Goal: Information Seeking & Learning: Learn about a topic

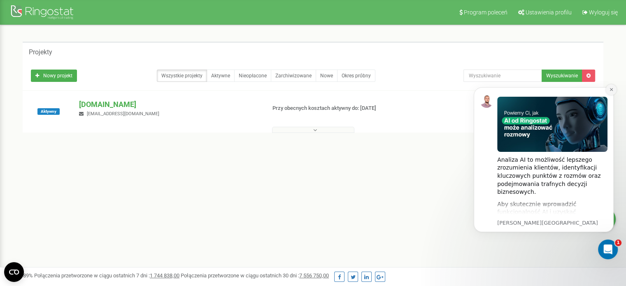
click at [614, 91] on button "Dismiss notification" at bounding box center [610, 89] width 11 height 11
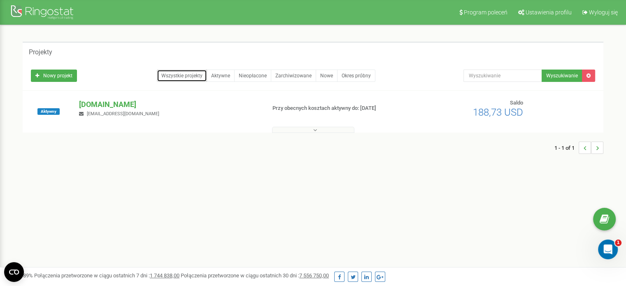
click at [174, 76] on link "Wszystkie projekty" at bounding box center [182, 76] width 50 height 12
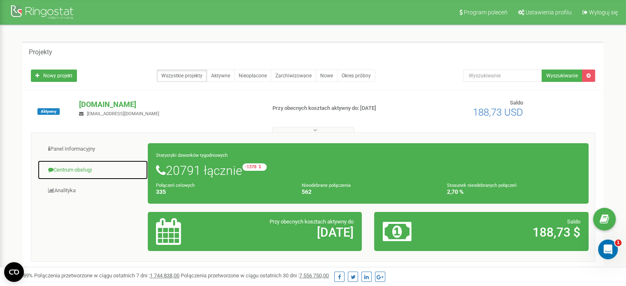
click at [86, 172] on link "Centrum obsługi" at bounding box center [92, 170] width 111 height 20
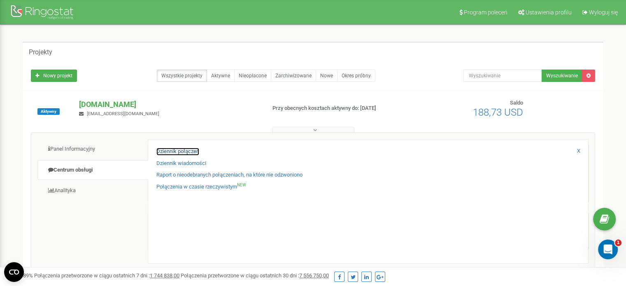
click at [177, 151] on link "Dziennik połączeń" at bounding box center [177, 152] width 43 height 8
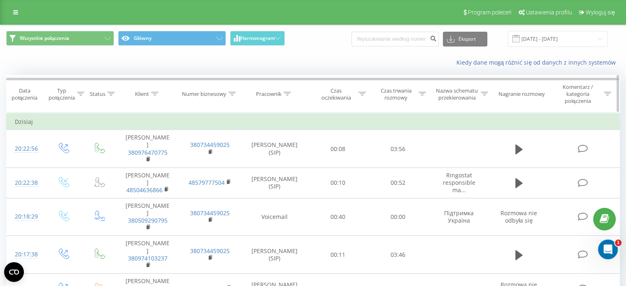
click at [283, 92] on icon at bounding box center [286, 94] width 7 height 4
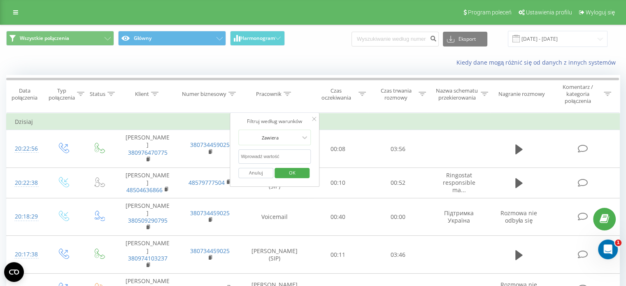
click at [261, 154] on input "text" at bounding box center [274, 156] width 72 height 14
click button "OK" at bounding box center [291, 173] width 35 height 10
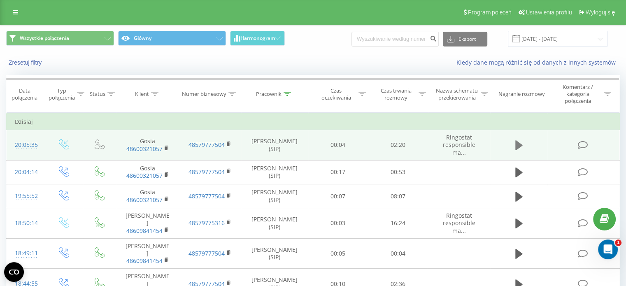
click at [519, 146] on icon at bounding box center [518, 145] width 7 height 10
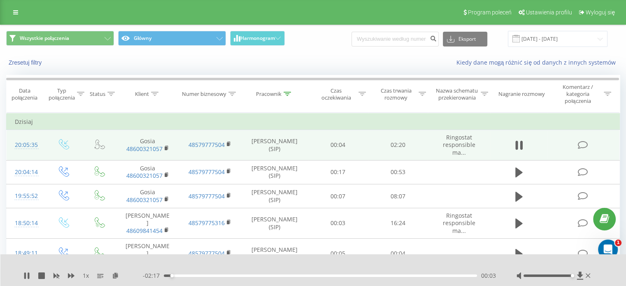
drag, startPoint x: 544, startPoint y: 276, endPoint x: 598, endPoint y: 279, distance: 54.4
click at [598, 279] on div "1 x - 02:17 00:03 00:03" at bounding box center [313, 270] width 626 height 32
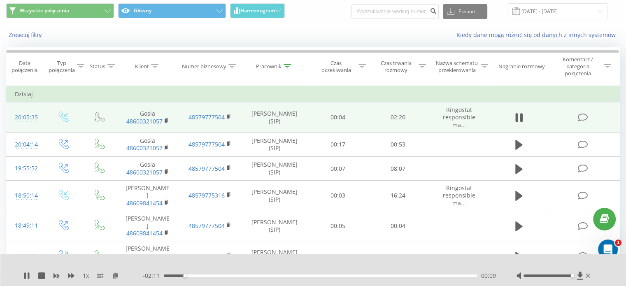
scroll to position [41, 0]
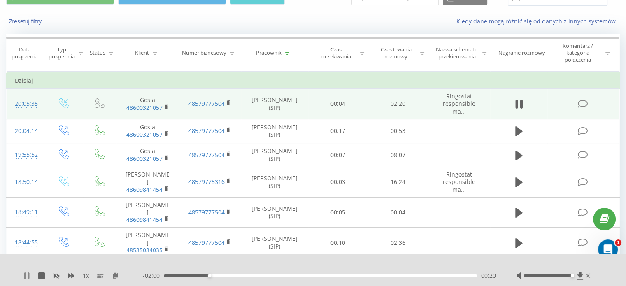
click at [25, 276] on icon at bounding box center [25, 275] width 2 height 7
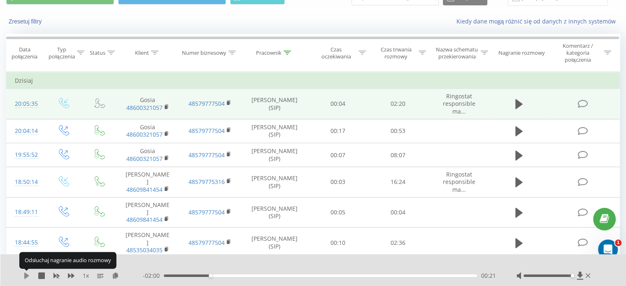
click at [28, 275] on icon at bounding box center [26, 275] width 5 height 7
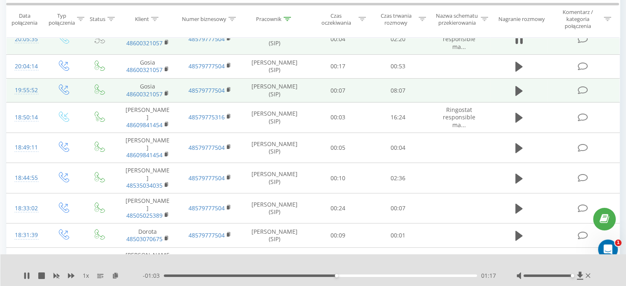
scroll to position [123, 0]
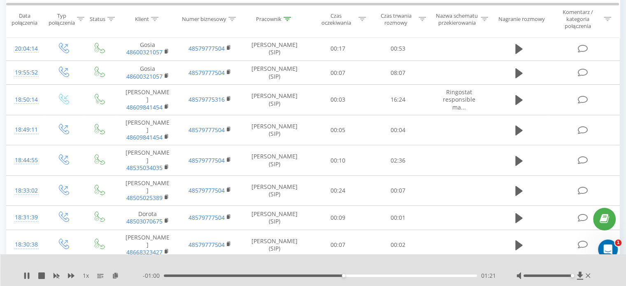
click at [30, 274] on div "1 x" at bounding box center [82, 275] width 119 height 8
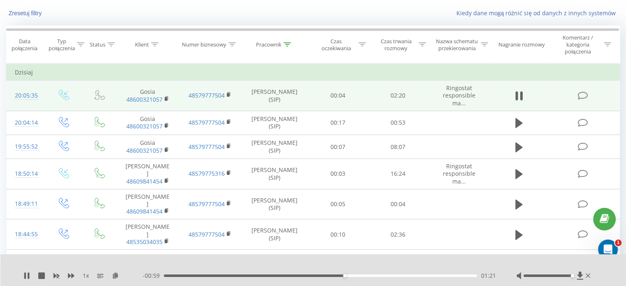
scroll to position [0, 0]
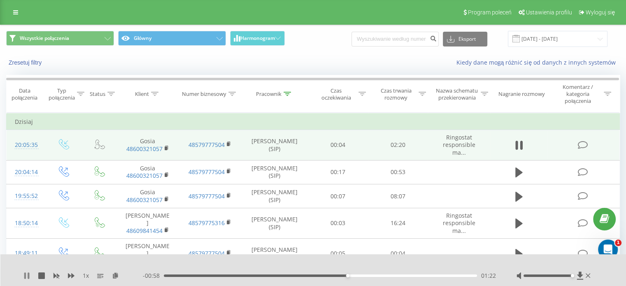
click at [25, 276] on icon at bounding box center [25, 275] width 2 height 7
click at [589, 278] on icon at bounding box center [587, 275] width 5 height 7
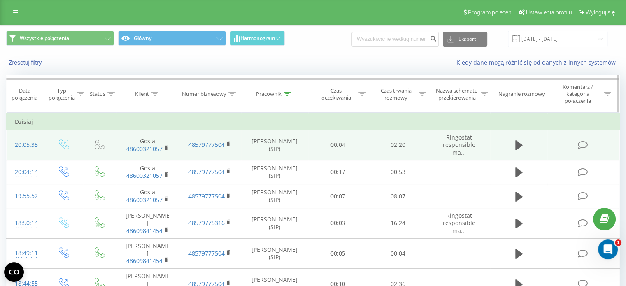
click at [290, 92] on icon at bounding box center [286, 94] width 7 height 4
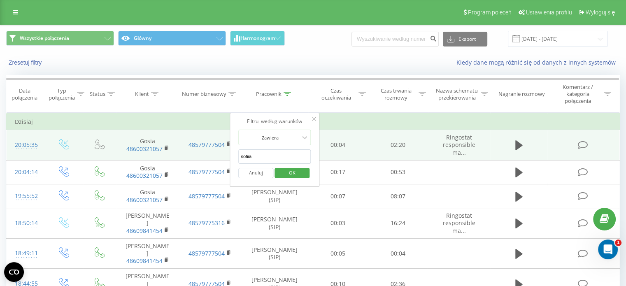
drag, startPoint x: 271, startPoint y: 153, endPoint x: 192, endPoint y: 153, distance: 79.0
click button "OK" at bounding box center [291, 173] width 35 height 10
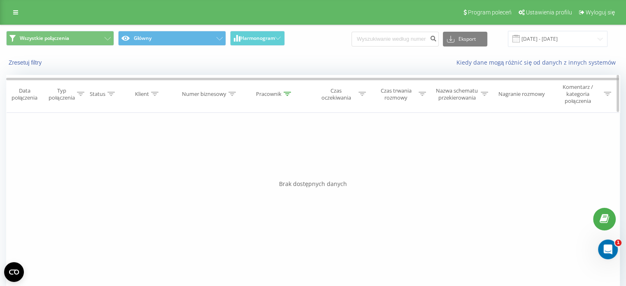
click at [301, 88] on th "Pracownik" at bounding box center [274, 93] width 67 height 37
drag, startPoint x: 293, startPoint y: 93, endPoint x: 286, endPoint y: 95, distance: 7.3
click at [293, 93] on div "Pracownik" at bounding box center [274, 93] width 67 height 7
click at [286, 95] on icon at bounding box center [286, 94] width 7 height 4
click at [291, 92] on icon at bounding box center [286, 94] width 7 height 4
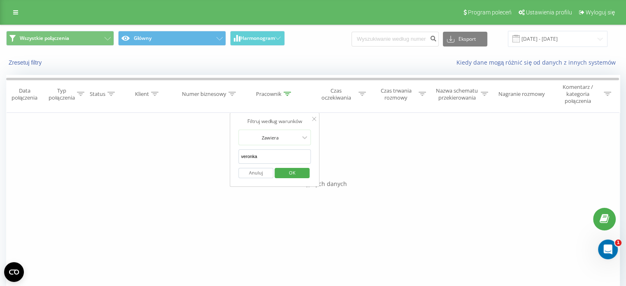
drag, startPoint x: 263, startPoint y: 155, endPoint x: 142, endPoint y: 158, distance: 121.4
click at [142, 158] on div "Filtruj według warunków Jest równe Wprowadź wartość Anuluj OK Filtruj według wa…" at bounding box center [312, 205] width 613 height 185
click button "OK" at bounding box center [291, 173] width 35 height 10
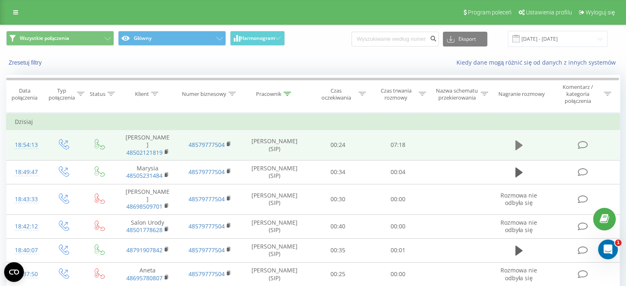
click at [519, 143] on icon at bounding box center [518, 145] width 7 height 10
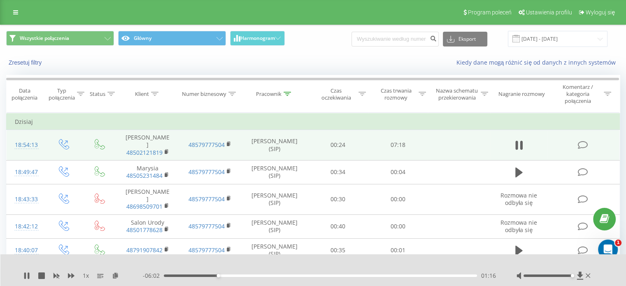
click at [235, 277] on div "- 06:02 01:16 01:16" at bounding box center [319, 275] width 353 height 8
click at [252, 276] on div "01:16" at bounding box center [320, 275] width 313 height 2
click at [281, 277] on div "- 05:14 02:03 02:03" at bounding box center [319, 275] width 353 height 8
click at [257, 276] on div "02:11" at bounding box center [320, 275] width 313 height 2
click at [244, 275] on div "02:17" at bounding box center [320, 275] width 313 height 2
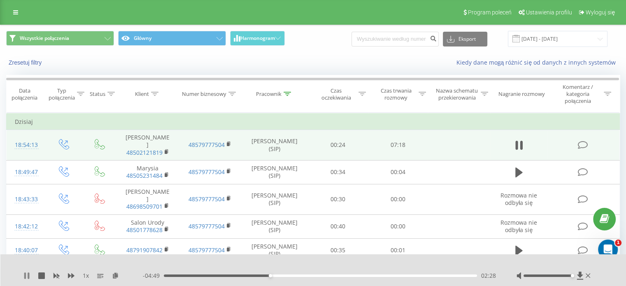
click at [29, 276] on icon at bounding box center [29, 275] width 2 height 7
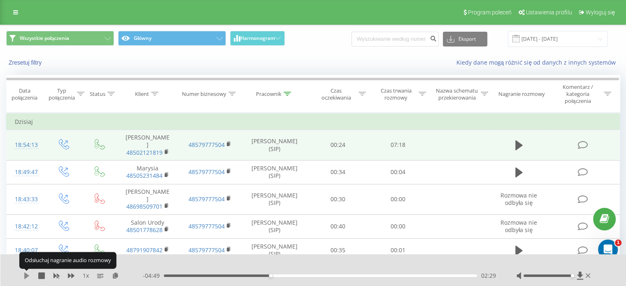
click at [26, 277] on icon at bounding box center [26, 275] width 5 height 7
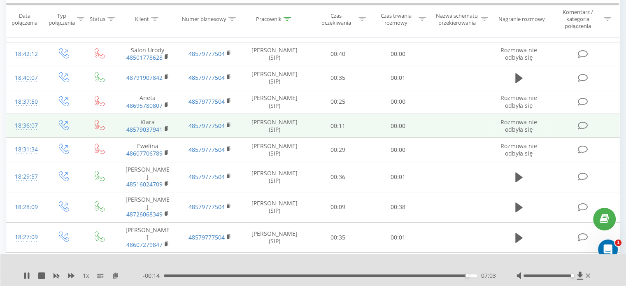
scroll to position [206, 0]
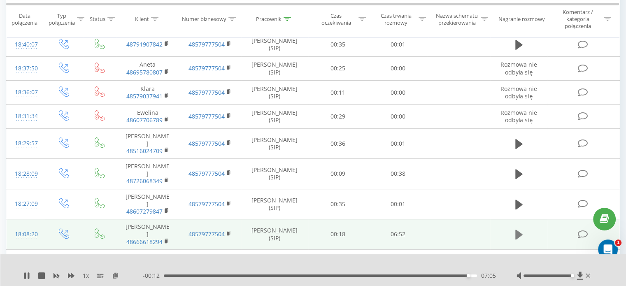
click at [520, 230] on icon at bounding box center [518, 235] width 7 height 10
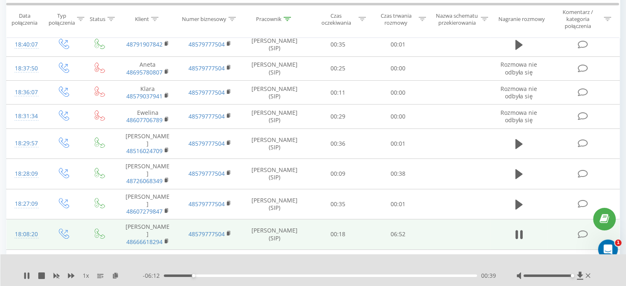
click at [212, 278] on div "- 06:12 00:39 00:39" at bounding box center [319, 275] width 353 height 8
click at [220, 272] on div "- 06:11 00:39 00:39" at bounding box center [319, 275] width 353 height 8
click at [217, 278] on div "- 06:11 00:39 00:39" at bounding box center [319, 275] width 353 height 8
click at [206, 274] on div "- 06:11 00:40 00:40" at bounding box center [319, 275] width 353 height 8
click at [220, 275] on div "00:40" at bounding box center [320, 275] width 313 height 2
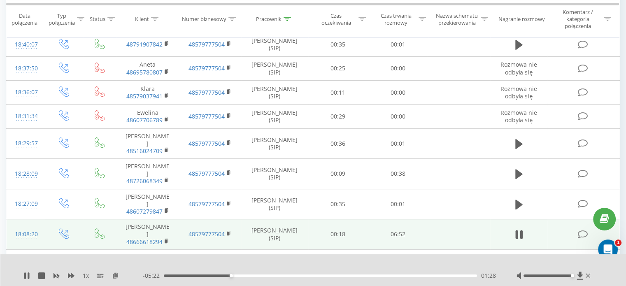
click at [30, 276] on div "1 x" at bounding box center [82, 275] width 119 height 8
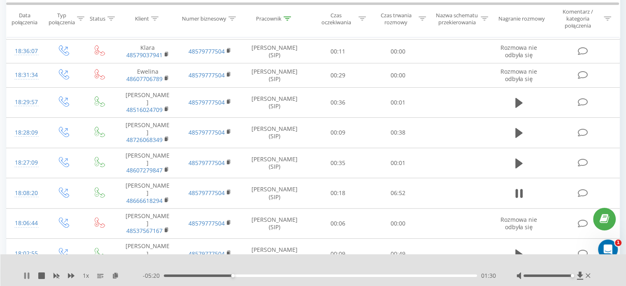
click at [30, 276] on icon at bounding box center [26, 275] width 7 height 7
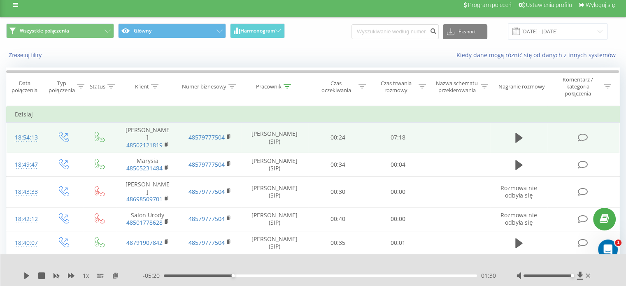
scroll to position [0, 0]
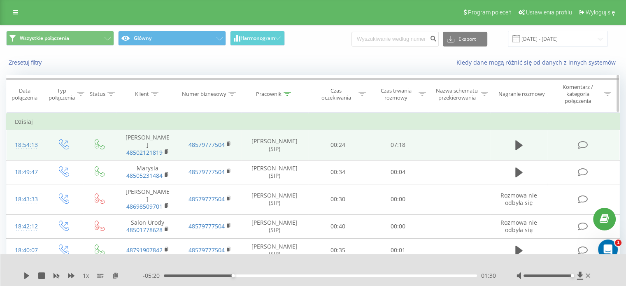
click at [235, 93] on icon at bounding box center [231, 94] width 7 height 4
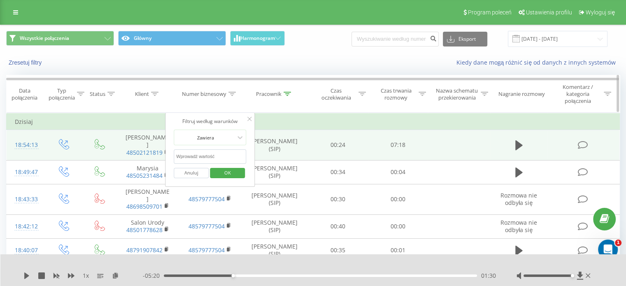
click at [294, 95] on div "Pracownik" at bounding box center [274, 93] width 67 height 7
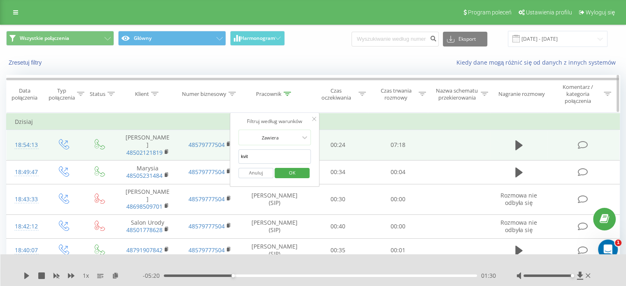
click at [283, 98] on th "Pracownik" at bounding box center [274, 93] width 67 height 37
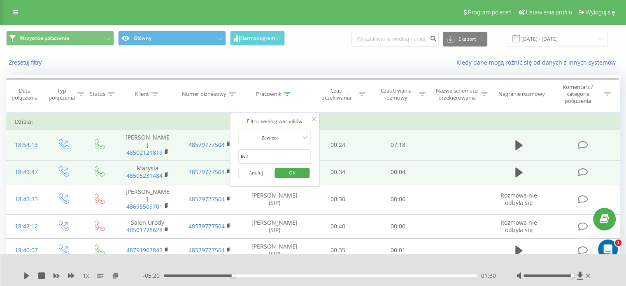
drag, startPoint x: 179, startPoint y: 154, endPoint x: 168, endPoint y: 152, distance: 11.3
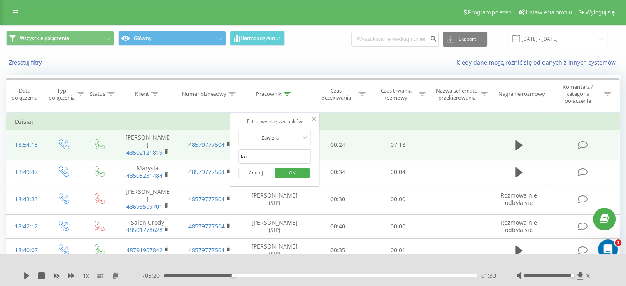
type input "vadym"
click button "OK" at bounding box center [291, 173] width 35 height 10
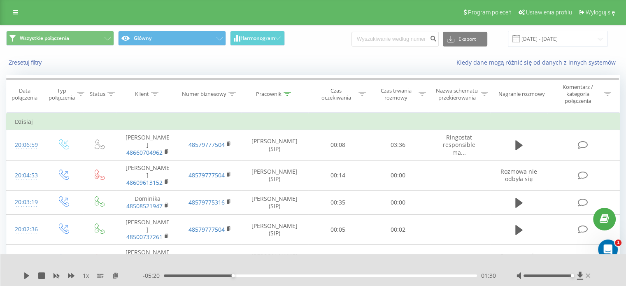
click at [589, 276] on icon at bounding box center [587, 275] width 5 height 7
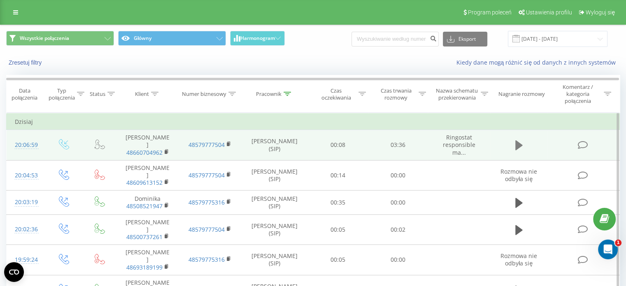
click at [515, 143] on icon at bounding box center [518, 145] width 7 height 10
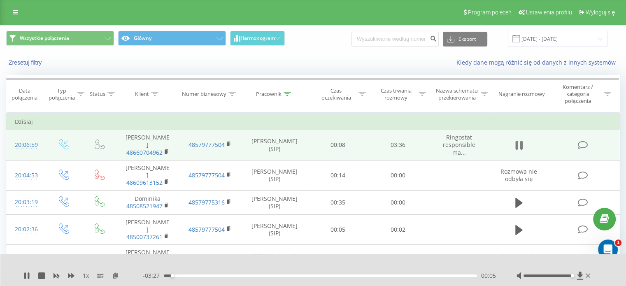
click at [519, 141] on icon at bounding box center [518, 145] width 7 height 12
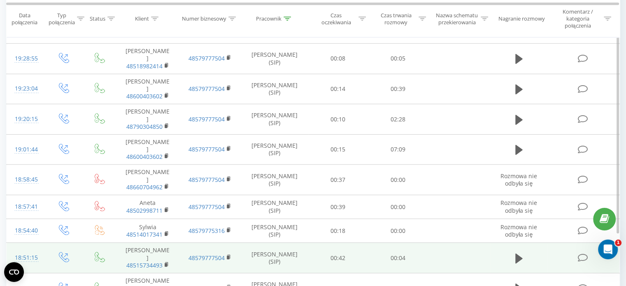
scroll to position [508, 0]
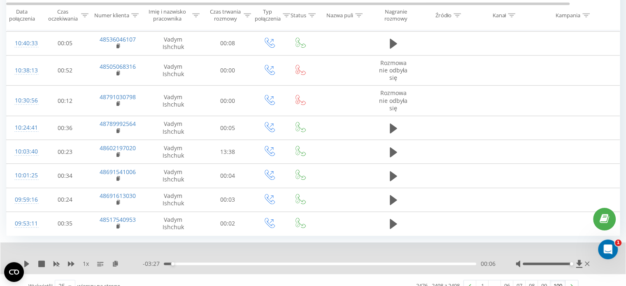
scroll to position [486, 0]
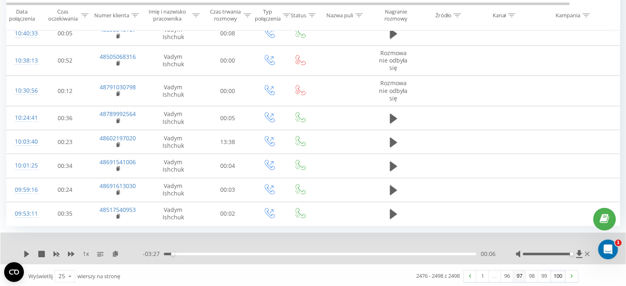
click at [521, 275] on link "97" at bounding box center [519, 276] width 12 height 12
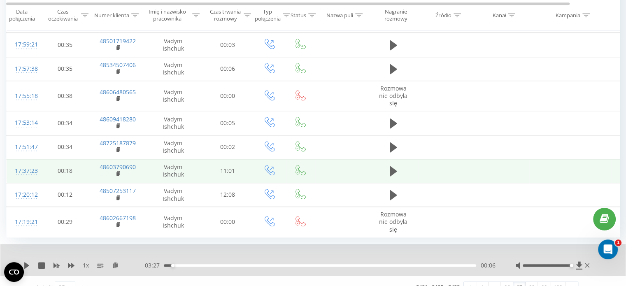
scroll to position [540, 0]
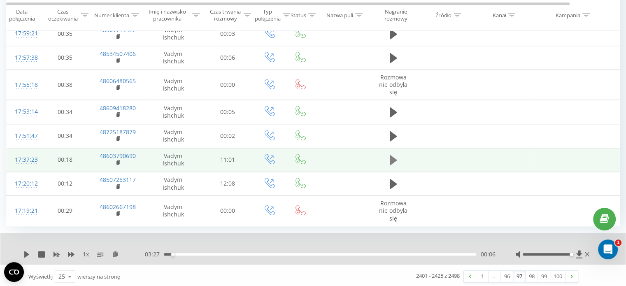
click at [398, 156] on button at bounding box center [393, 160] width 12 height 12
click at [29, 251] on icon at bounding box center [29, 254] width 2 height 7
click at [27, 251] on icon at bounding box center [26, 254] width 5 height 7
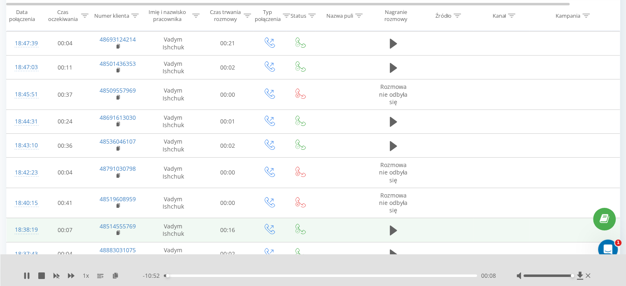
scroll to position [206, 0]
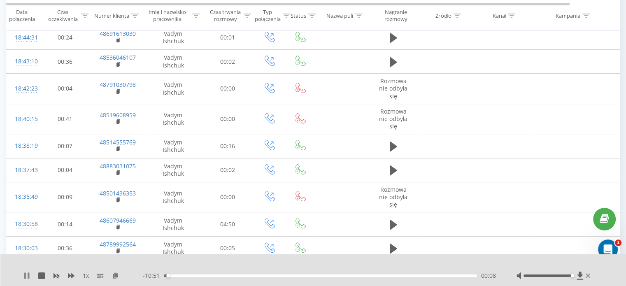
click at [30, 272] on div "1 x" at bounding box center [82, 275] width 119 height 8
click at [28, 273] on icon at bounding box center [29, 275] width 2 height 7
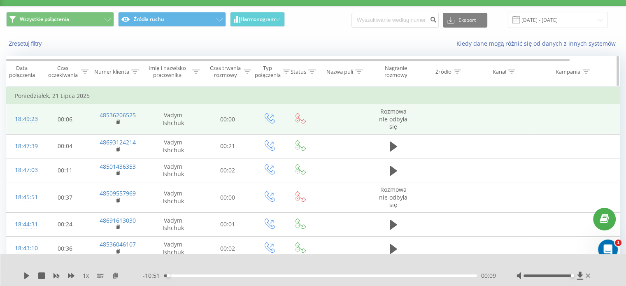
scroll to position [0, 0]
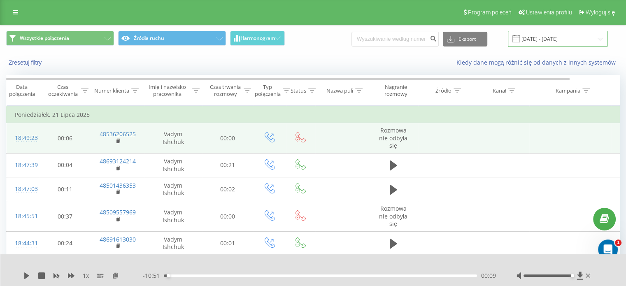
click at [538, 37] on input "20.07.2025 - 20.08.2025" at bounding box center [558, 39] width 100 height 16
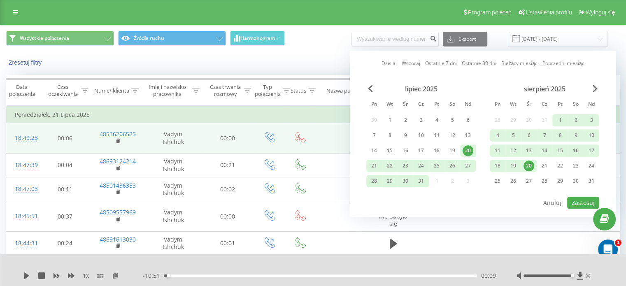
click at [368, 90] on span "Previous Month" at bounding box center [370, 88] width 5 height 7
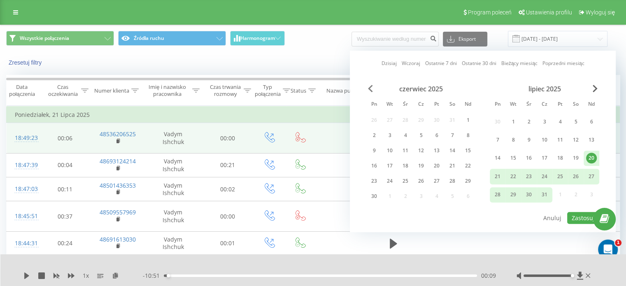
click at [368, 89] on span "Previous Month" at bounding box center [370, 88] width 5 height 7
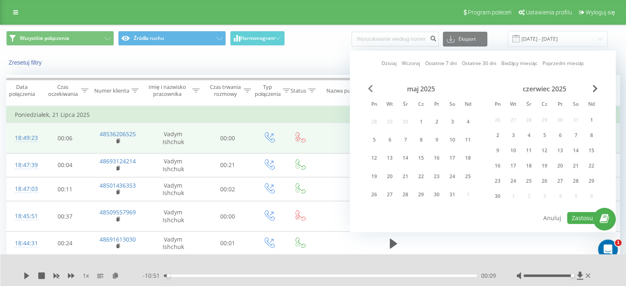
click at [368, 89] on span "Previous Month" at bounding box center [370, 88] width 5 height 7
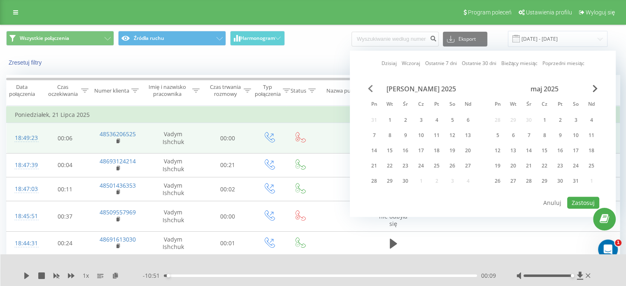
click at [368, 89] on span "Previous Month" at bounding box center [370, 88] width 5 height 7
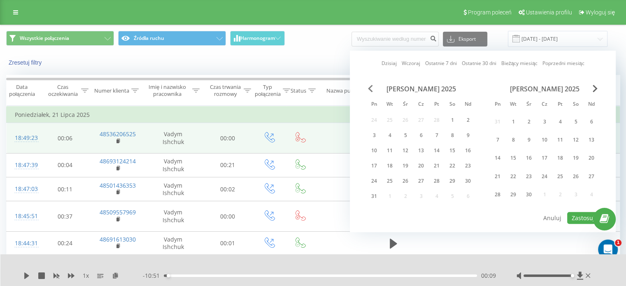
click at [368, 89] on span "Previous Month" at bounding box center [370, 88] width 5 height 7
click at [377, 137] on div "3" at bounding box center [374, 139] width 11 height 11
click at [441, 192] on div "28" at bounding box center [436, 194] width 11 height 11
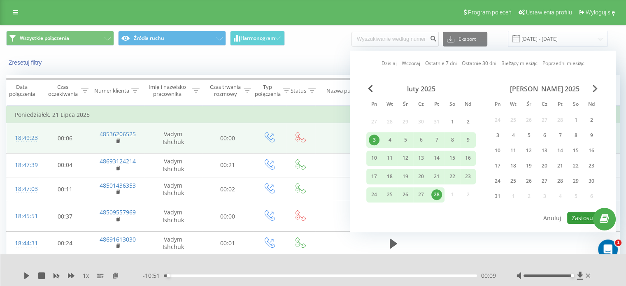
click at [579, 220] on button "Zastosuj" at bounding box center [583, 218] width 32 height 12
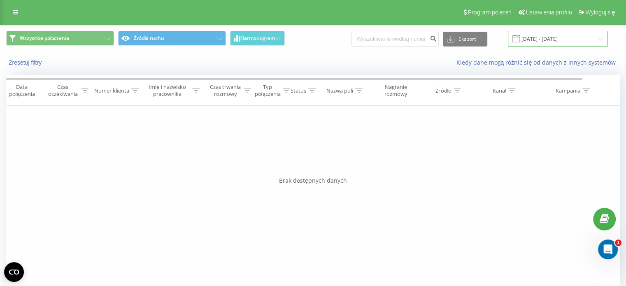
click at [531, 37] on input "03.02.2025 - 28.02.2025" at bounding box center [558, 39] width 100 height 16
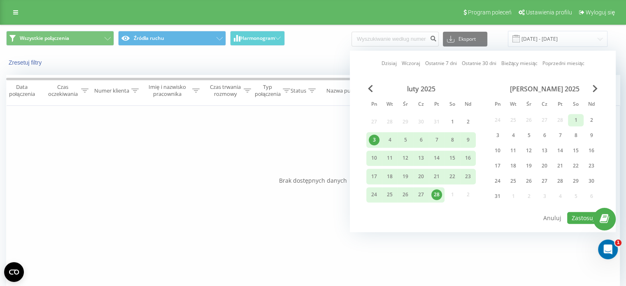
click at [585, 114] on div "2" at bounding box center [591, 120] width 16 height 12
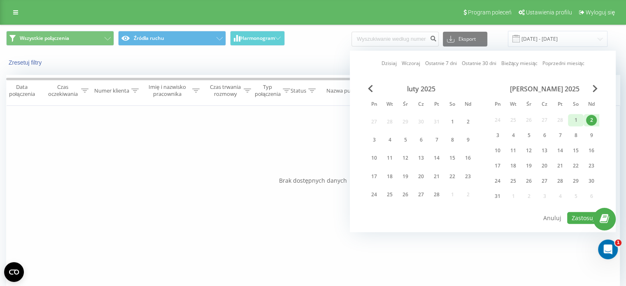
click at [571, 120] on div "1" at bounding box center [575, 120] width 11 height 11
click at [502, 194] on div "31" at bounding box center [497, 196] width 11 height 11
click at [578, 118] on div "1" at bounding box center [575, 120] width 11 height 11
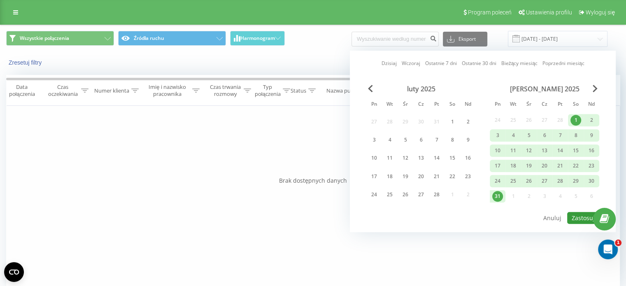
click at [582, 218] on button "Zastosuj" at bounding box center [583, 218] width 32 height 12
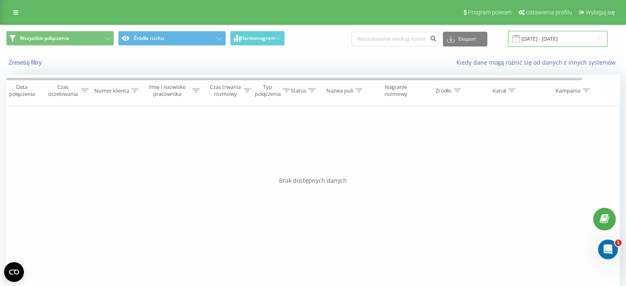
click at [533, 43] on input "01.03.2025 - 31.03.2025" at bounding box center [558, 39] width 100 height 16
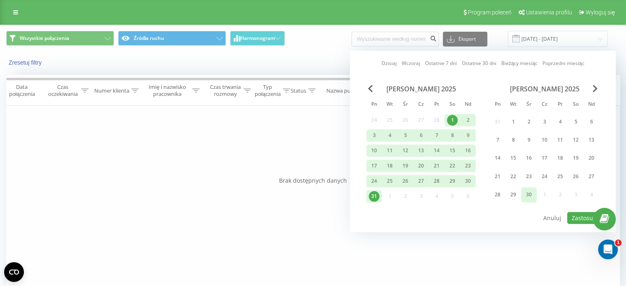
click at [535, 188] on div "30" at bounding box center [529, 194] width 16 height 15
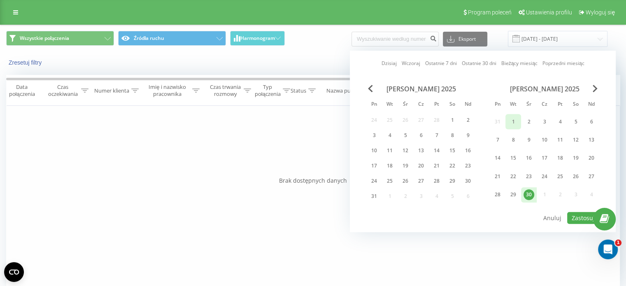
click at [511, 123] on div "1" at bounding box center [513, 121] width 11 height 11
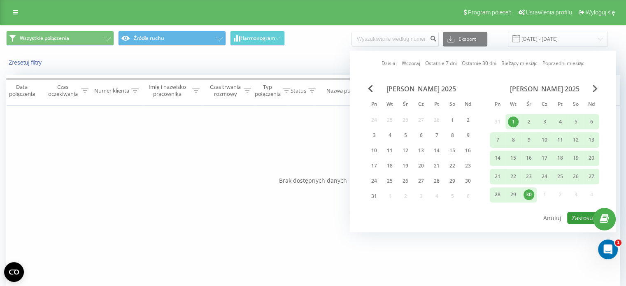
click at [581, 212] on button "Zastosuj" at bounding box center [583, 218] width 32 height 12
type input "01.04.2025 - 30.04.2025"
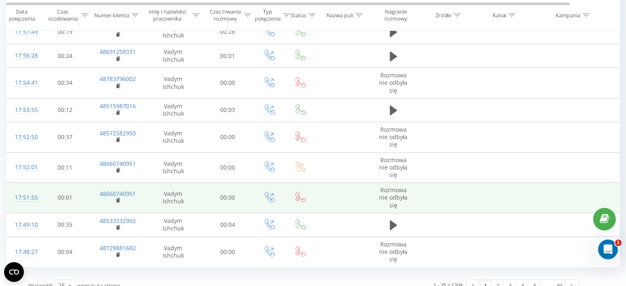
scroll to position [521, 0]
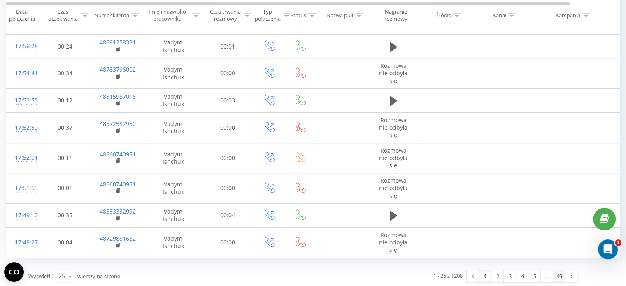
click at [559, 276] on link "49" at bounding box center [559, 276] width 12 height 12
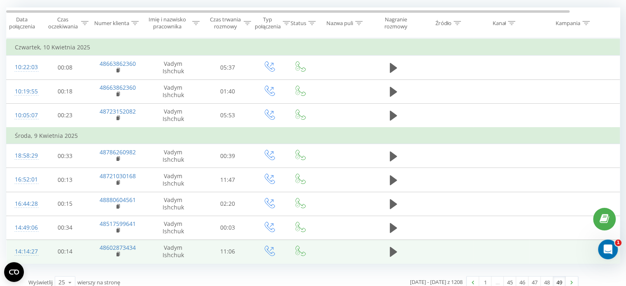
scroll to position [74, 0]
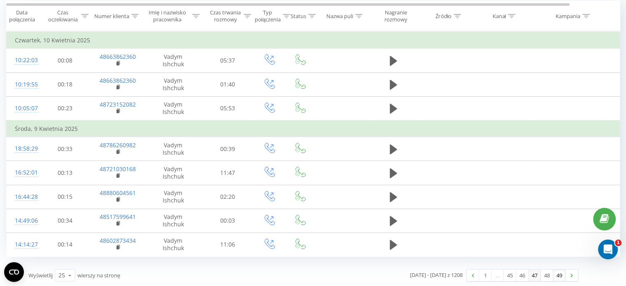
click at [534, 271] on link "47" at bounding box center [534, 275] width 12 height 12
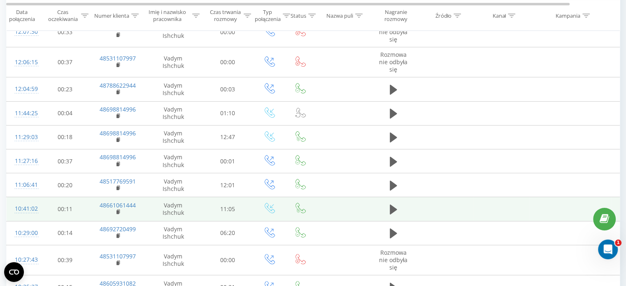
scroll to position [260, 0]
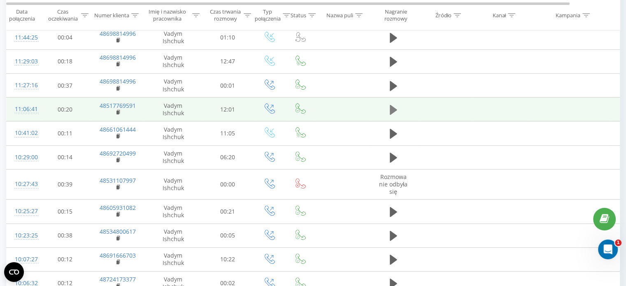
click at [390, 108] on icon at bounding box center [393, 110] width 7 height 10
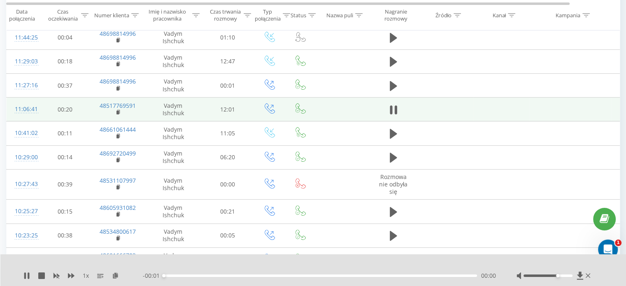
drag, startPoint x: 556, startPoint y: 276, endPoint x: 595, endPoint y: 275, distance: 38.7
click at [595, 275] on div "1 x - 00:01 00:00 00:00" at bounding box center [313, 270] width 626 height 32
click at [29, 279] on div "1 x" at bounding box center [82, 275] width 119 height 8
click at [25, 275] on icon at bounding box center [25, 275] width 2 height 7
click at [26, 275] on icon at bounding box center [26, 275] width 5 height 7
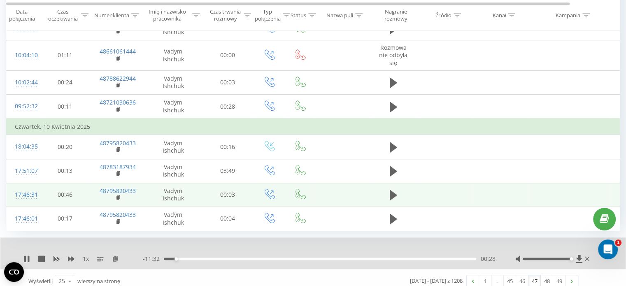
scroll to position [543, 0]
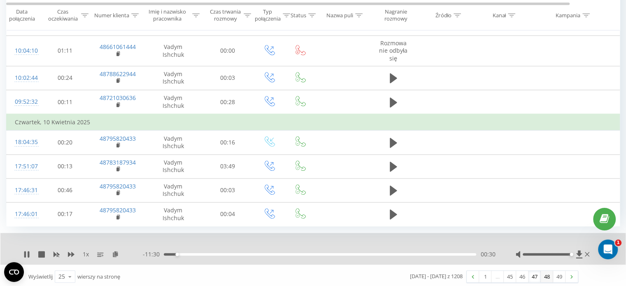
click at [545, 274] on link "48" at bounding box center [546, 277] width 12 height 12
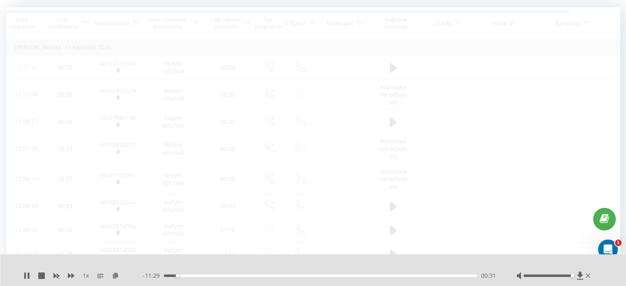
scroll to position [54, 0]
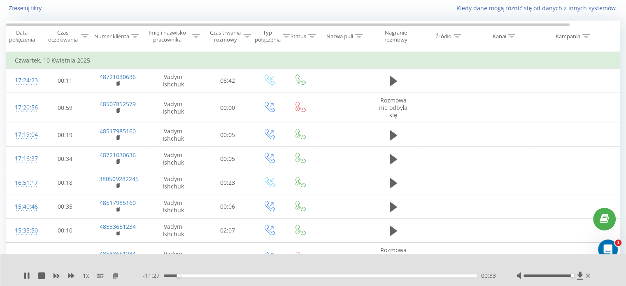
click at [231, 274] on div "- 11:27 00:33 00:33" at bounding box center [319, 275] width 353 height 8
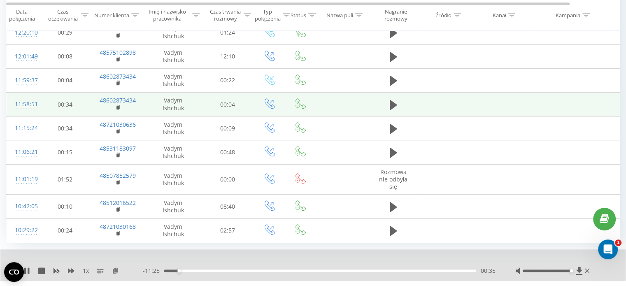
scroll to position [521, 0]
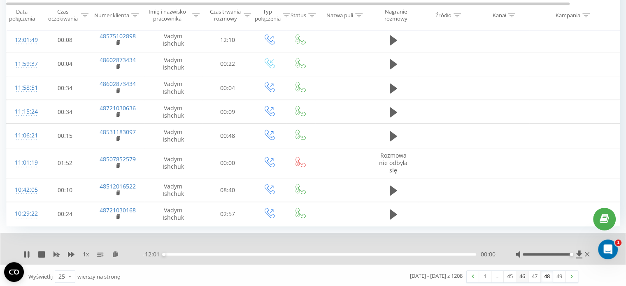
click at [517, 277] on link "46" at bounding box center [522, 277] width 12 height 12
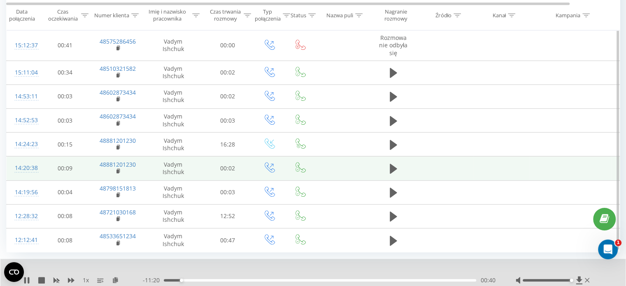
scroll to position [507, 0]
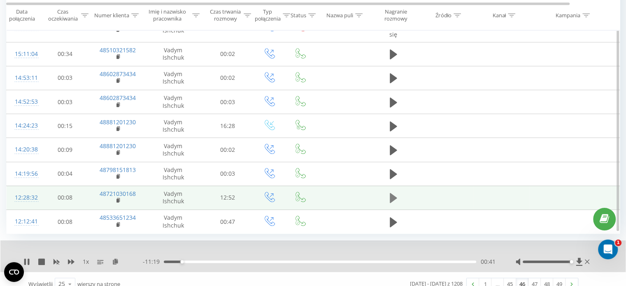
click at [388, 195] on button at bounding box center [393, 198] width 12 height 12
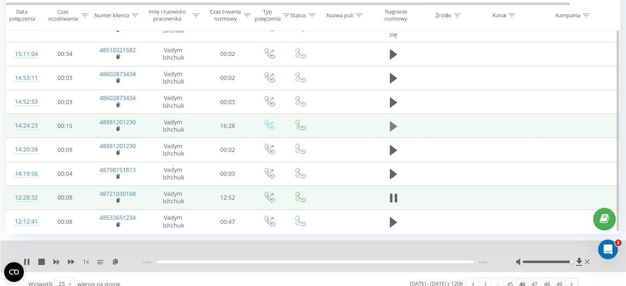
click at [388, 126] on button at bounding box center [393, 126] width 12 height 12
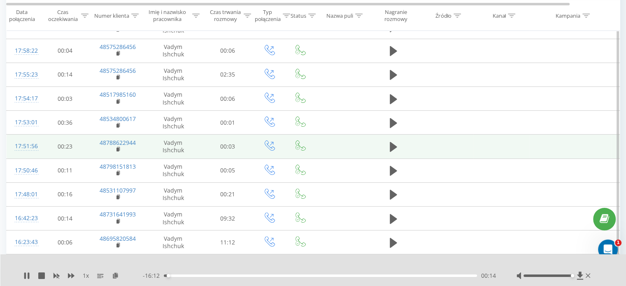
scroll to position [247, 0]
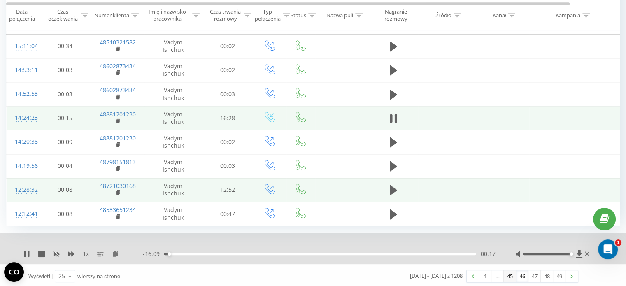
click at [508, 278] on link "45" at bounding box center [509, 276] width 12 height 12
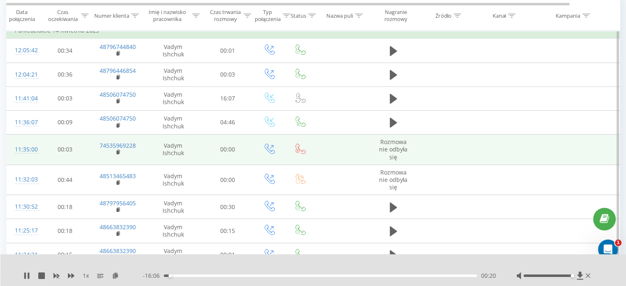
scroll to position [95, 0]
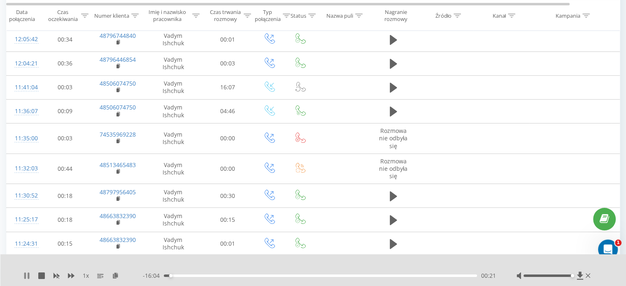
click at [25, 276] on icon at bounding box center [25, 275] width 2 height 7
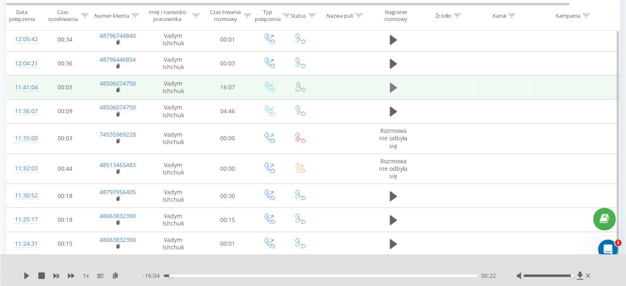
click at [390, 85] on icon at bounding box center [393, 88] width 7 height 10
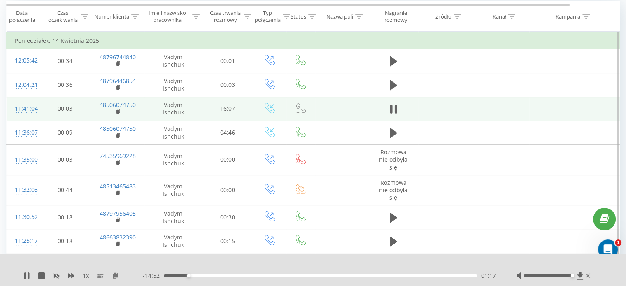
scroll to position [85, 0]
